Goal: Task Accomplishment & Management: Complete application form

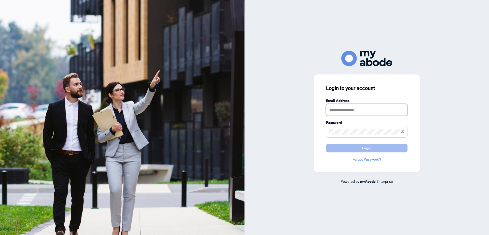
type input "**********"
click at [373, 150] on button "Login" at bounding box center [366, 148] width 81 height 9
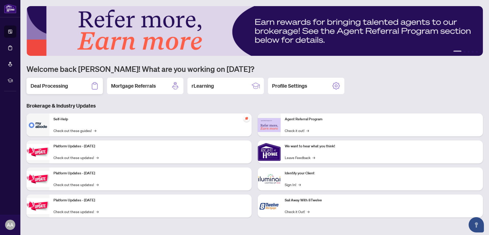
click at [44, 84] on h2 "Deal Processing" at bounding box center [49, 85] width 37 height 7
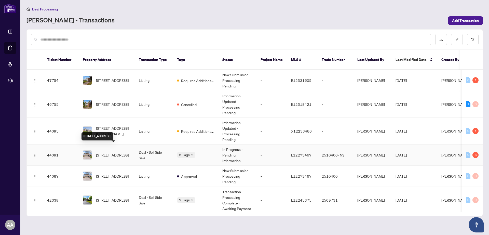
click at [112, 152] on span "[STREET_ADDRESS]" at bounding box center [112, 155] width 33 height 6
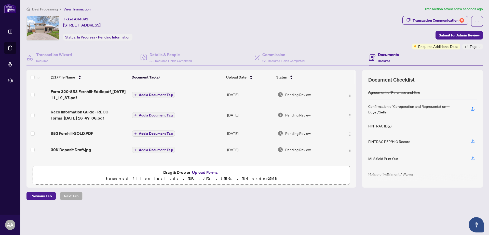
click at [155, 94] on span "Add a Document Tag" at bounding box center [156, 95] width 34 height 4
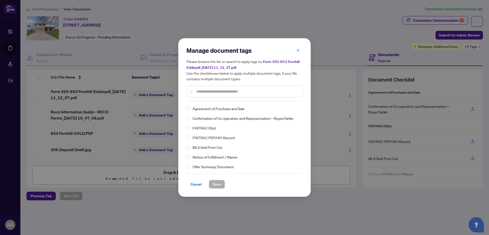
click at [202, 101] on div "Manage document tags Please browse the list or search to apply tags to: Form 32…" at bounding box center [244, 73] width 116 height 55
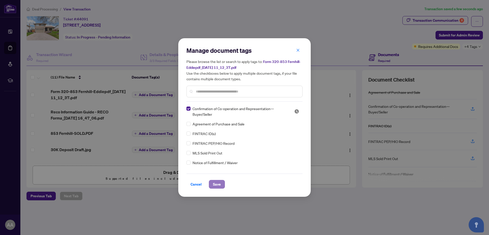
click at [215, 184] on span "Save" at bounding box center [217, 184] width 8 height 8
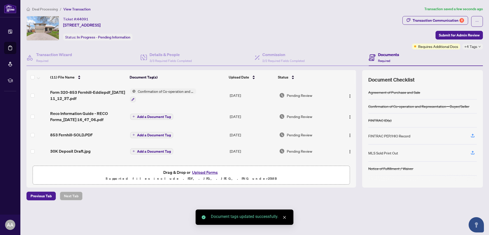
click at [152, 115] on span "Add a Document Tag" at bounding box center [154, 117] width 34 height 4
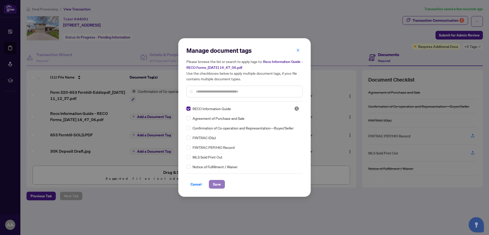
click at [215, 185] on span "Save" at bounding box center [217, 184] width 8 height 8
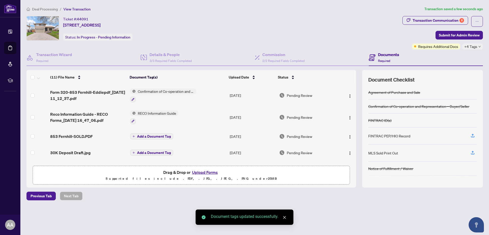
click at [155, 136] on span "Add a Document Tag" at bounding box center [154, 136] width 34 height 4
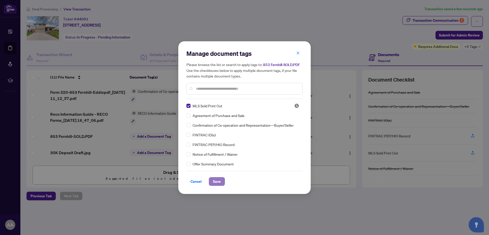
click at [219, 185] on span "Save" at bounding box center [217, 181] width 8 height 8
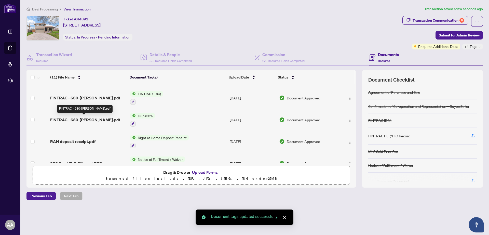
scroll to position [64, 0]
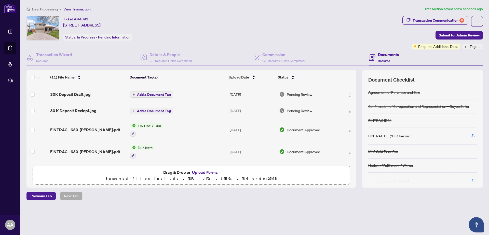
click at [148, 93] on span "Add a Document Tag" at bounding box center [154, 95] width 34 height 4
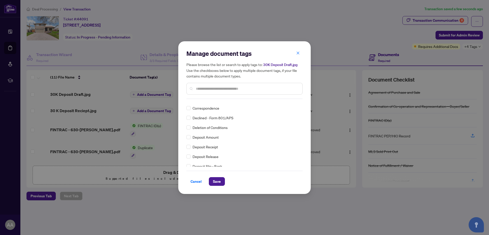
scroll to position [0, 0]
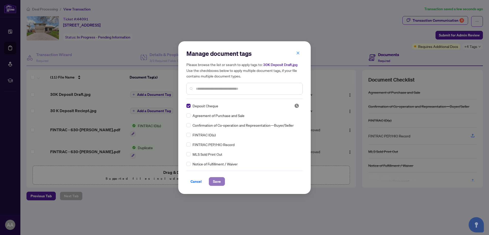
click at [214, 181] on span "Save" at bounding box center [217, 181] width 8 height 8
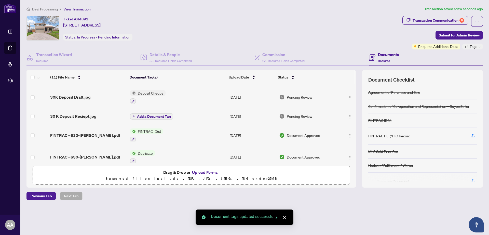
click at [159, 116] on span "Add a Document Tag" at bounding box center [154, 117] width 34 height 4
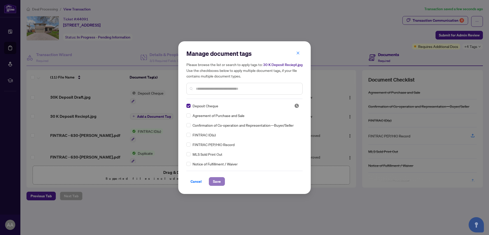
click at [218, 180] on span "Save" at bounding box center [217, 181] width 8 height 8
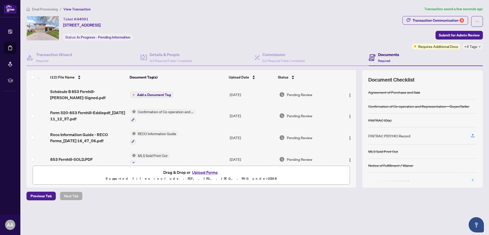
click at [164, 95] on span "Add a Document Tag" at bounding box center [154, 95] width 34 height 4
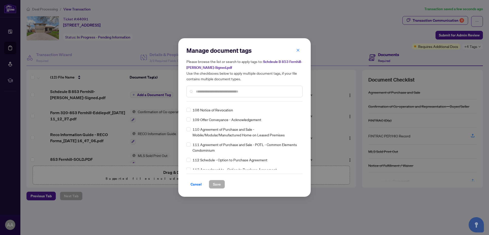
scroll to position [1241, 0]
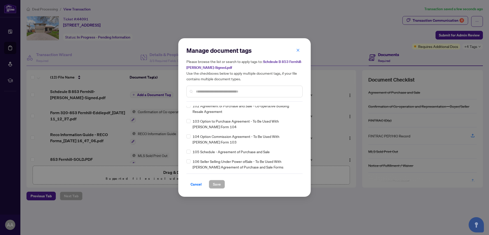
click at [201, 91] on input "text" at bounding box center [247, 92] width 102 height 6
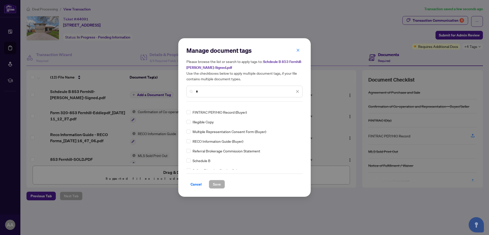
scroll to position [0, 0]
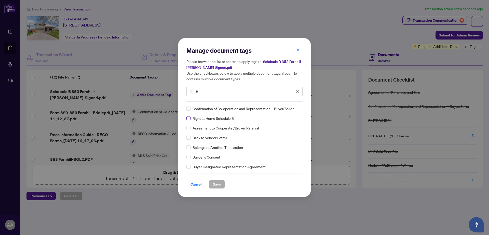
type input "*"
click at [216, 184] on span "Save" at bounding box center [217, 184] width 8 height 8
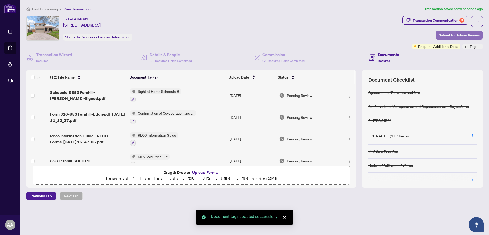
click at [447, 34] on span "Submit for Admin Review" at bounding box center [459, 35] width 41 height 8
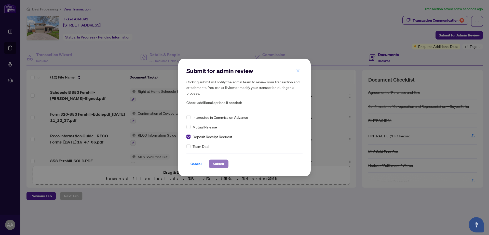
click at [220, 164] on span "Submit" at bounding box center [218, 164] width 11 height 8
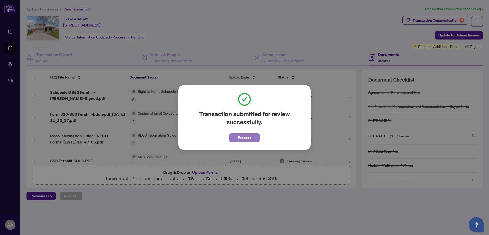
click at [238, 139] on span "Proceed" at bounding box center [244, 137] width 13 height 8
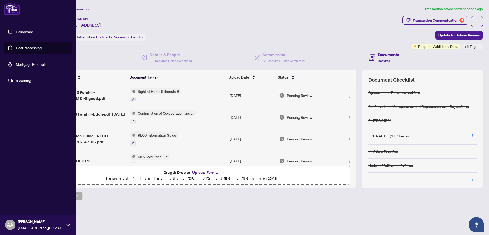
click at [23, 46] on link "Deal Processing" at bounding box center [29, 48] width 26 height 5
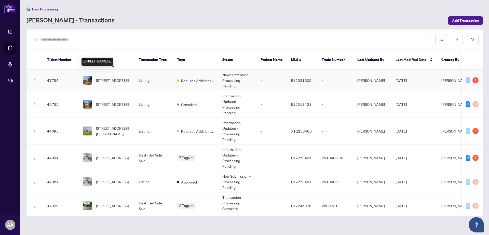
click at [106, 77] on span "[STREET_ADDRESS]" at bounding box center [112, 80] width 33 height 6
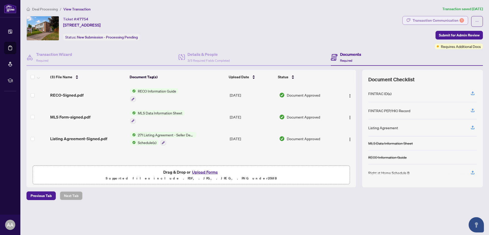
click at [437, 20] on div "Transaction Communication 1" at bounding box center [437, 20] width 51 height 8
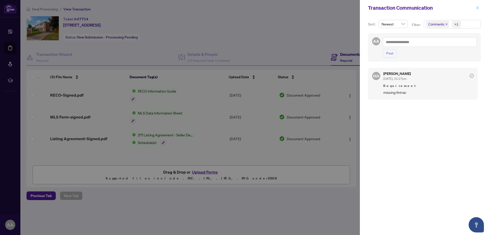
click at [477, 8] on icon "close" at bounding box center [477, 7] width 3 height 3
